Goal: Check status: Check status

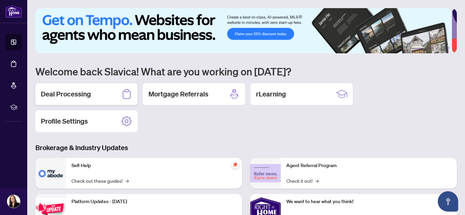
click at [79, 93] on h2 "Deal Processing" at bounding box center [66, 95] width 50 height 10
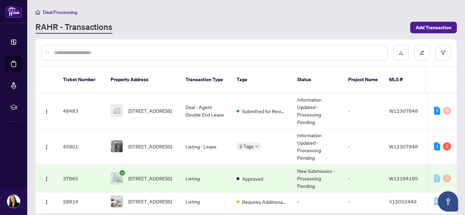
click at [273, 165] on td "Approved" at bounding box center [261, 179] width 61 height 28
